Goal: Check status

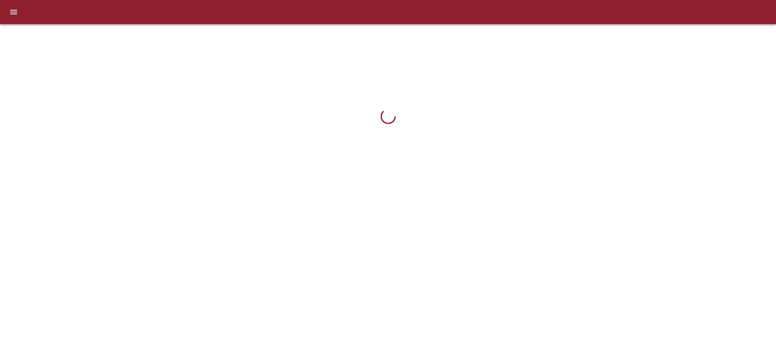
drag, startPoint x: 724, startPoint y: 2, endPoint x: 506, endPoint y: 91, distance: 235.0
click at [502, 91] on div at bounding box center [387, 116] width 345 height 172
drag, startPoint x: 740, startPoint y: 0, endPoint x: 614, endPoint y: 157, distance: 201.9
click at [614, 158] on div at bounding box center [388, 116] width 776 height 172
click at [632, 95] on div at bounding box center [388, 116] width 776 height 172
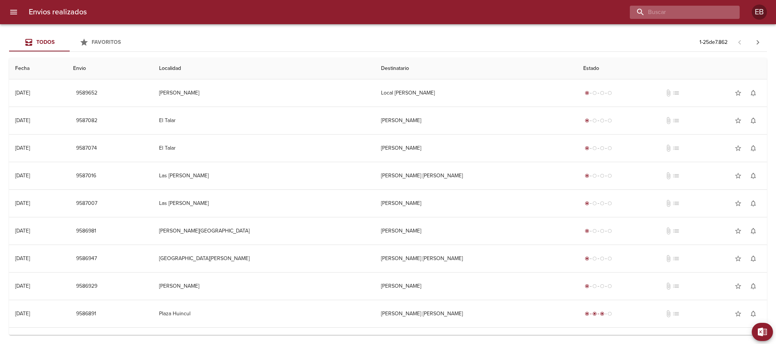
click at [698, 12] on input "buscar" at bounding box center [677, 12] width 97 height 13
click at [667, 11] on input "buscar" at bounding box center [677, 12] width 97 height 13
paste input "R-0229-00025075"
drag, startPoint x: 680, startPoint y: 12, endPoint x: 640, endPoint y: 15, distance: 40.6
click at [640, 15] on input "R-0229-00025075" at bounding box center [677, 12] width 97 height 13
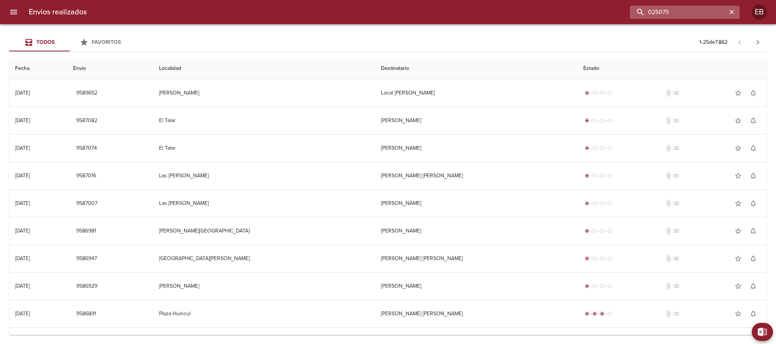
type input "025075"
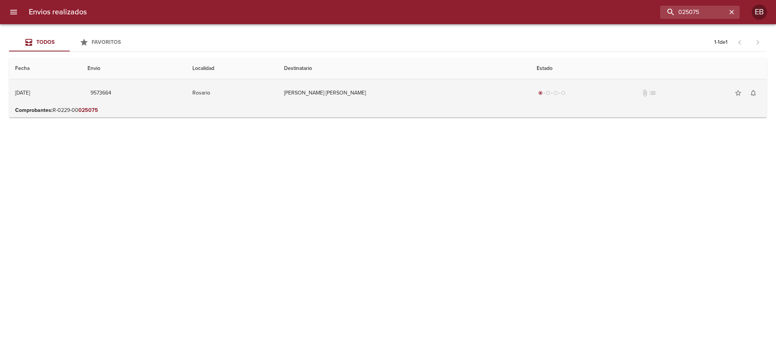
click at [340, 97] on td "Jorgelina Andrea Rodriguez" at bounding box center [404, 92] width 252 height 27
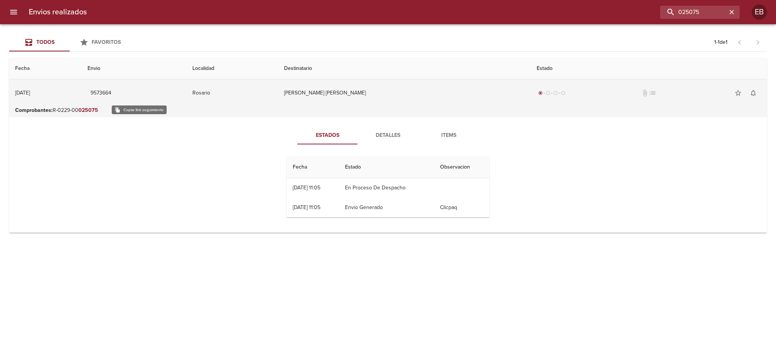
click at [111, 91] on span "9573664" at bounding box center [100, 93] width 21 height 9
